Goal: Information Seeking & Learning: Learn about a topic

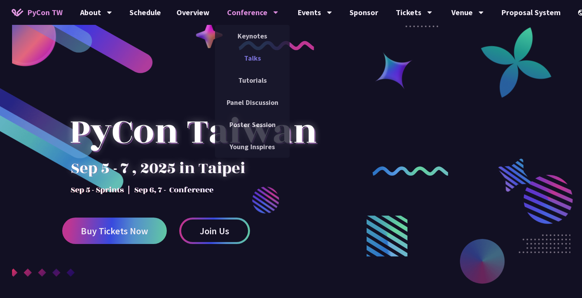
click at [248, 56] on link "Talks" at bounding box center [252, 58] width 75 height 18
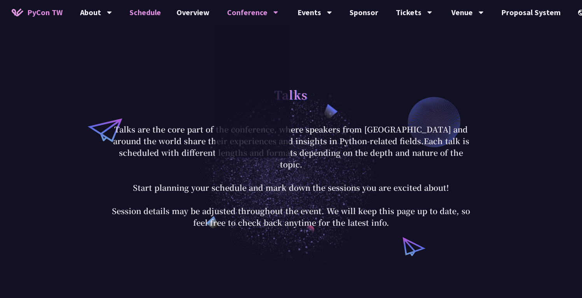
click at [142, 13] on link "Schedule" at bounding box center [145, 12] width 47 height 25
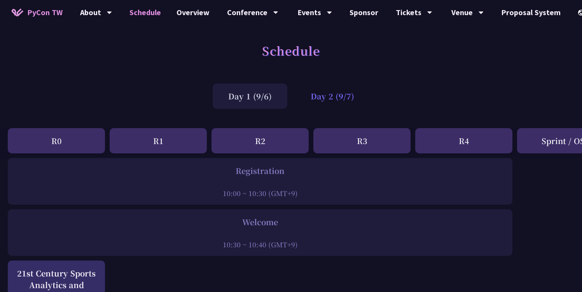
click at [320, 103] on div "Day 2 (9/7)" at bounding box center [332, 96] width 75 height 25
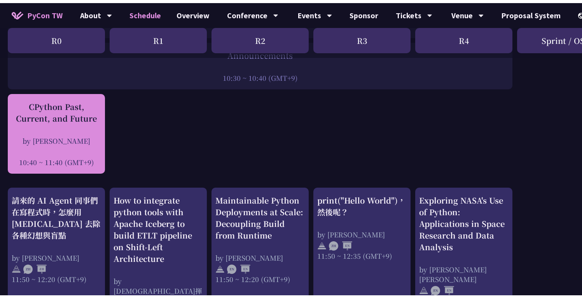
scroll to position [182, 0]
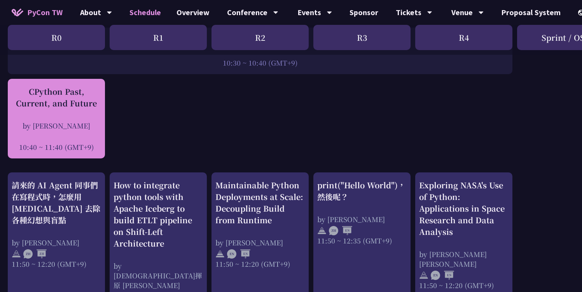
click at [88, 143] on div "10:40 ~ 11:40 (GMT+9)" at bounding box center [56, 147] width 89 height 10
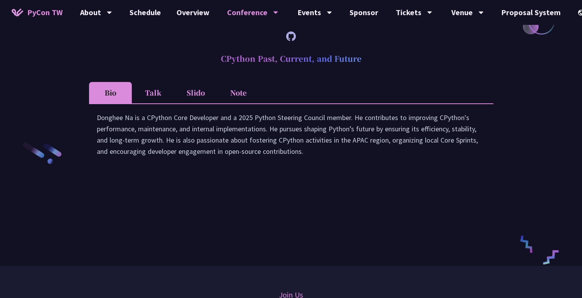
scroll to position [963, 0]
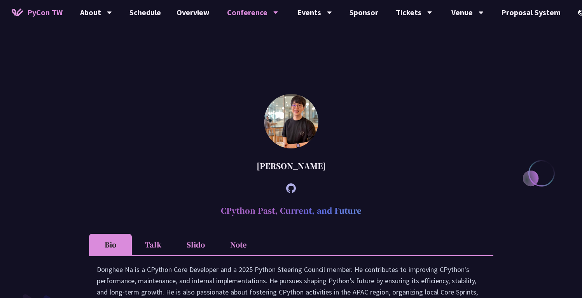
click at [191, 255] on li "Slido" at bounding box center [195, 244] width 43 height 21
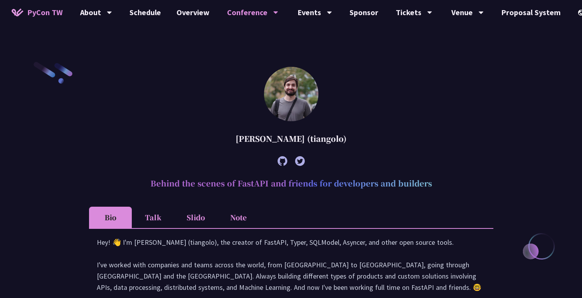
scroll to position [202, 0]
